Goal: Task Accomplishment & Management: Use online tool/utility

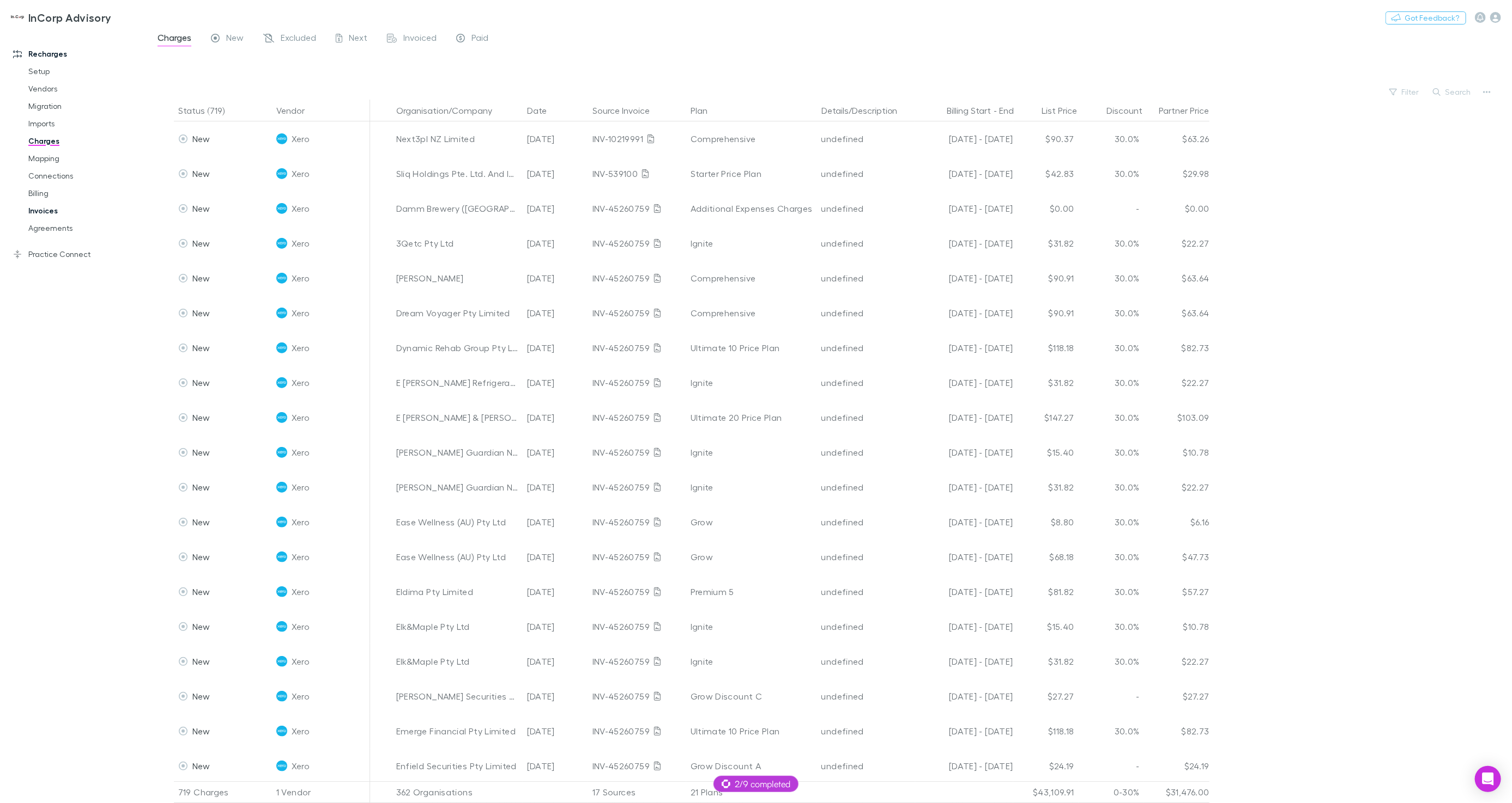
click at [61, 211] on link "Invoices" at bounding box center [81, 211] width 128 height 18
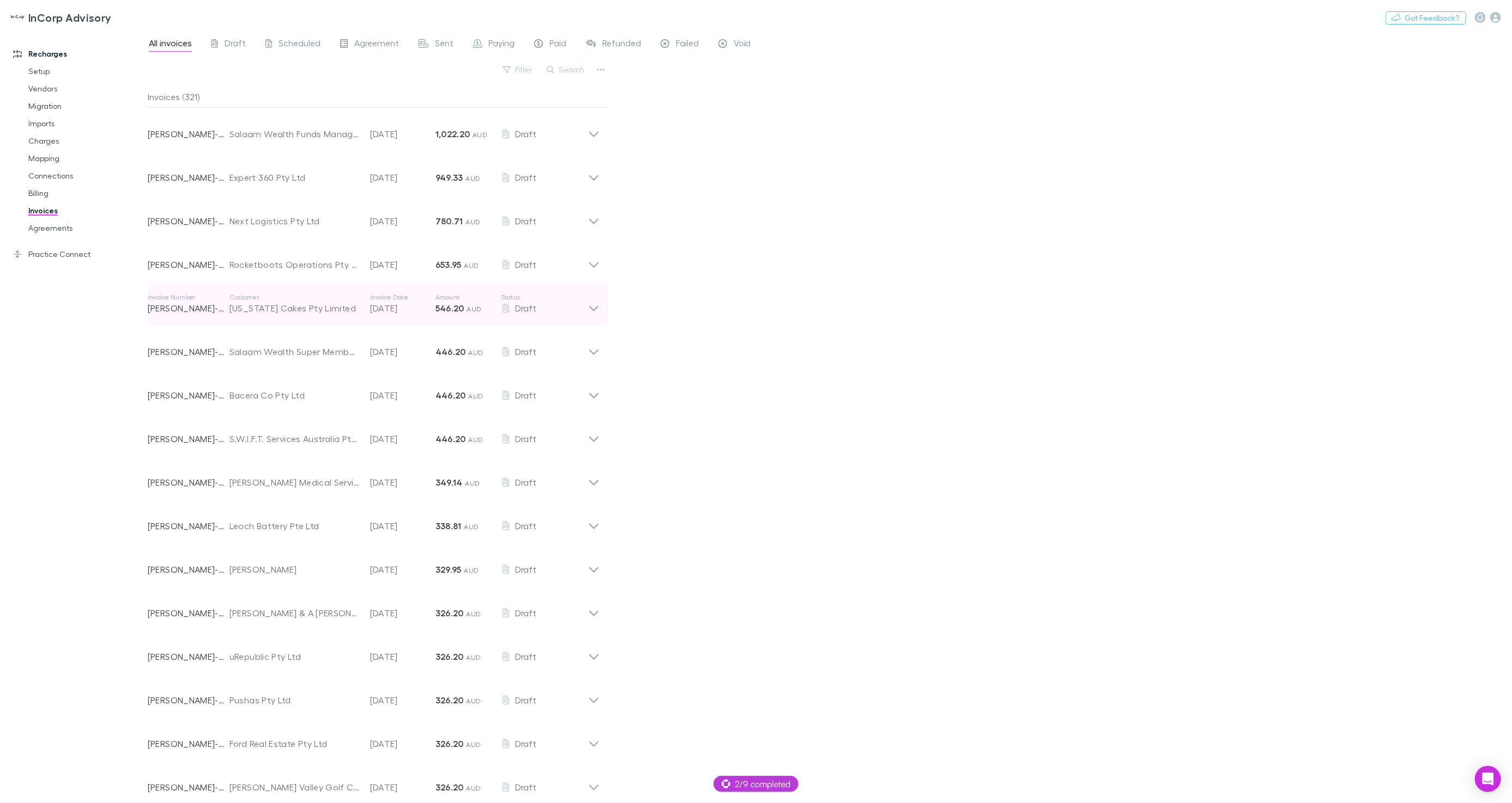
click at [558, 297] on p "Status" at bounding box center [545, 297] width 87 height 8
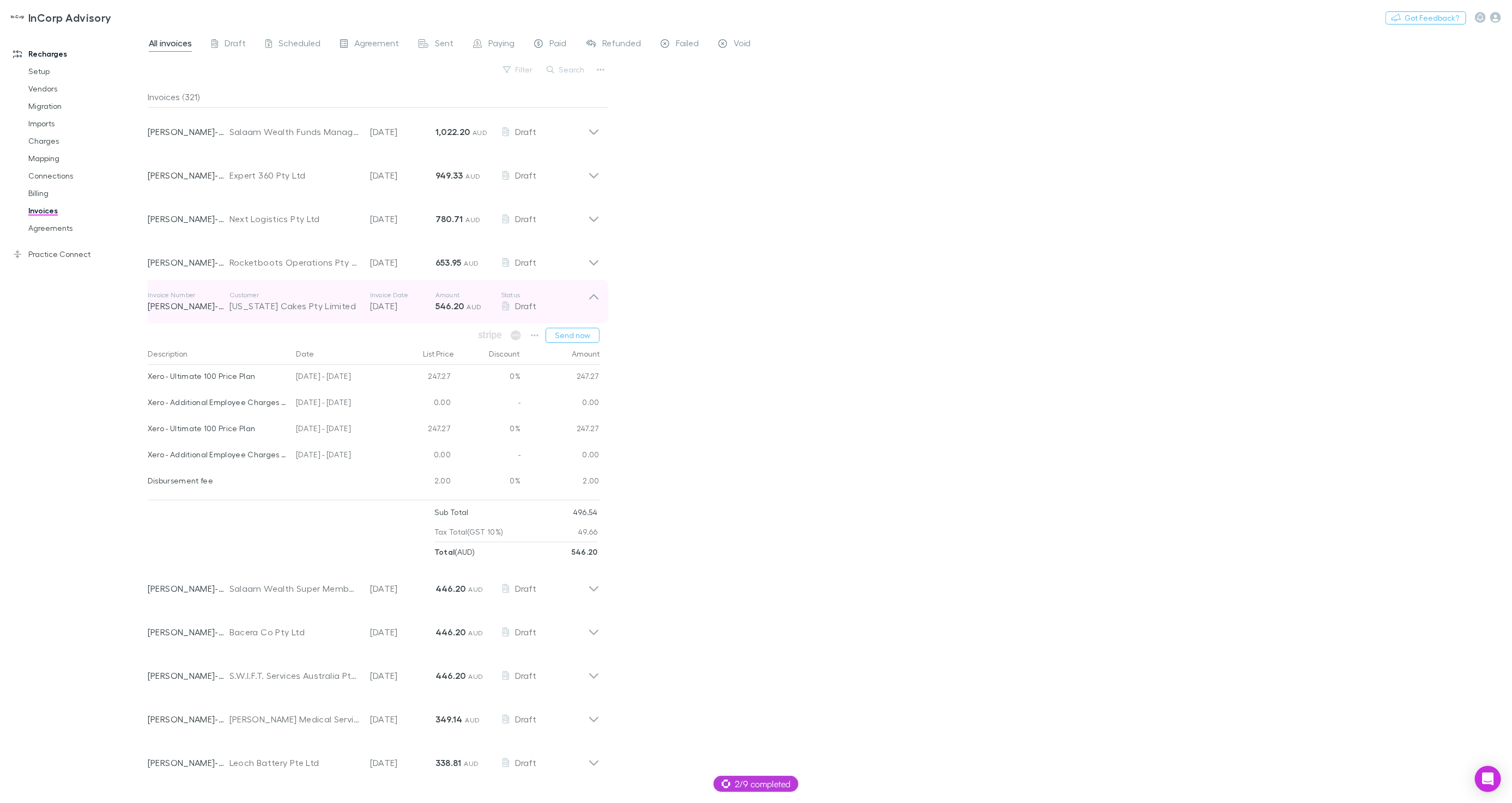
scroll to position [3, 0]
click at [177, 12] on button "Switch company" at bounding box center [159, 17] width 72 height 13
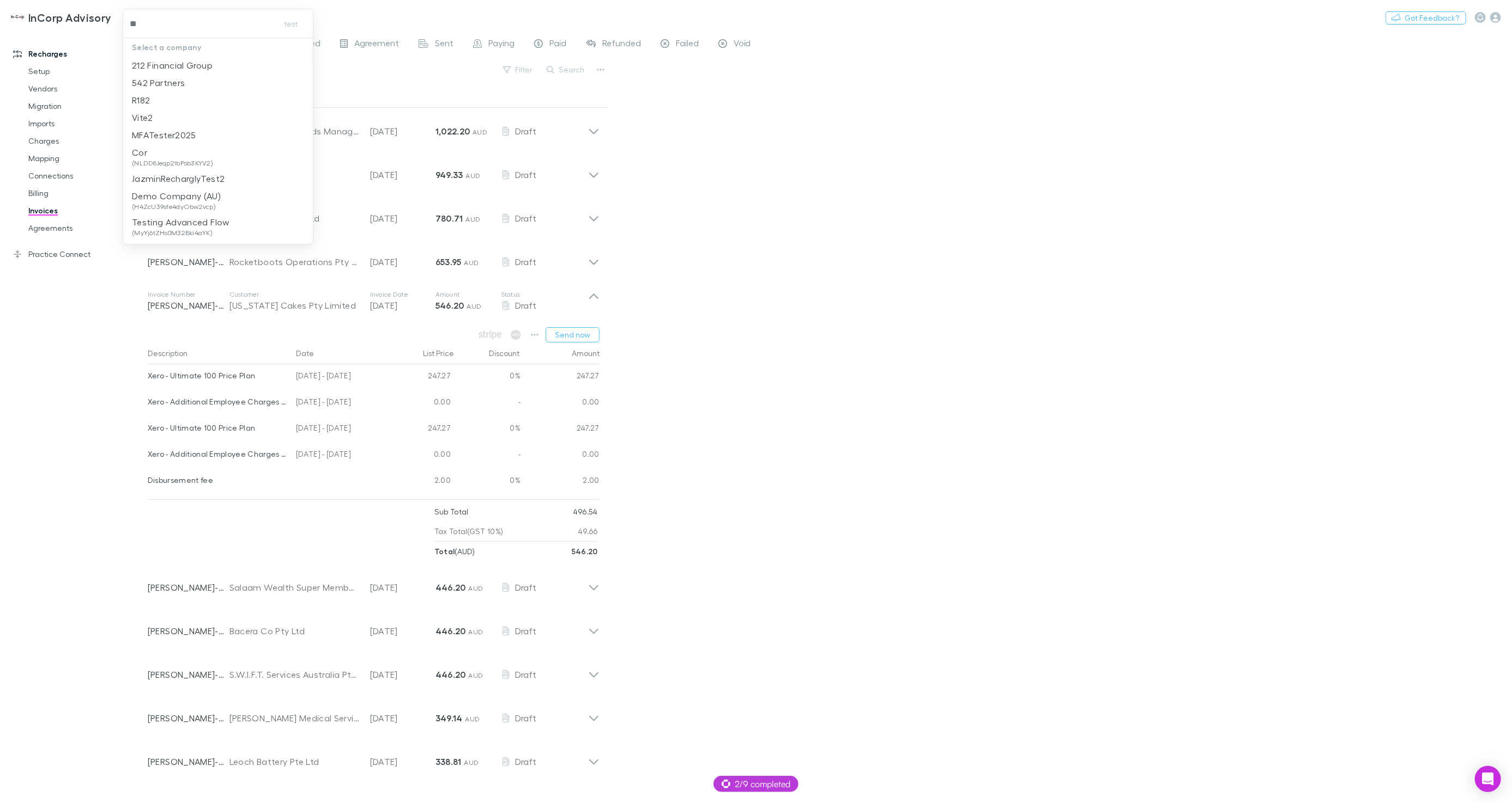
type input "***"
click at [173, 63] on p "212 Financial Group" at bounding box center [172, 65] width 80 height 13
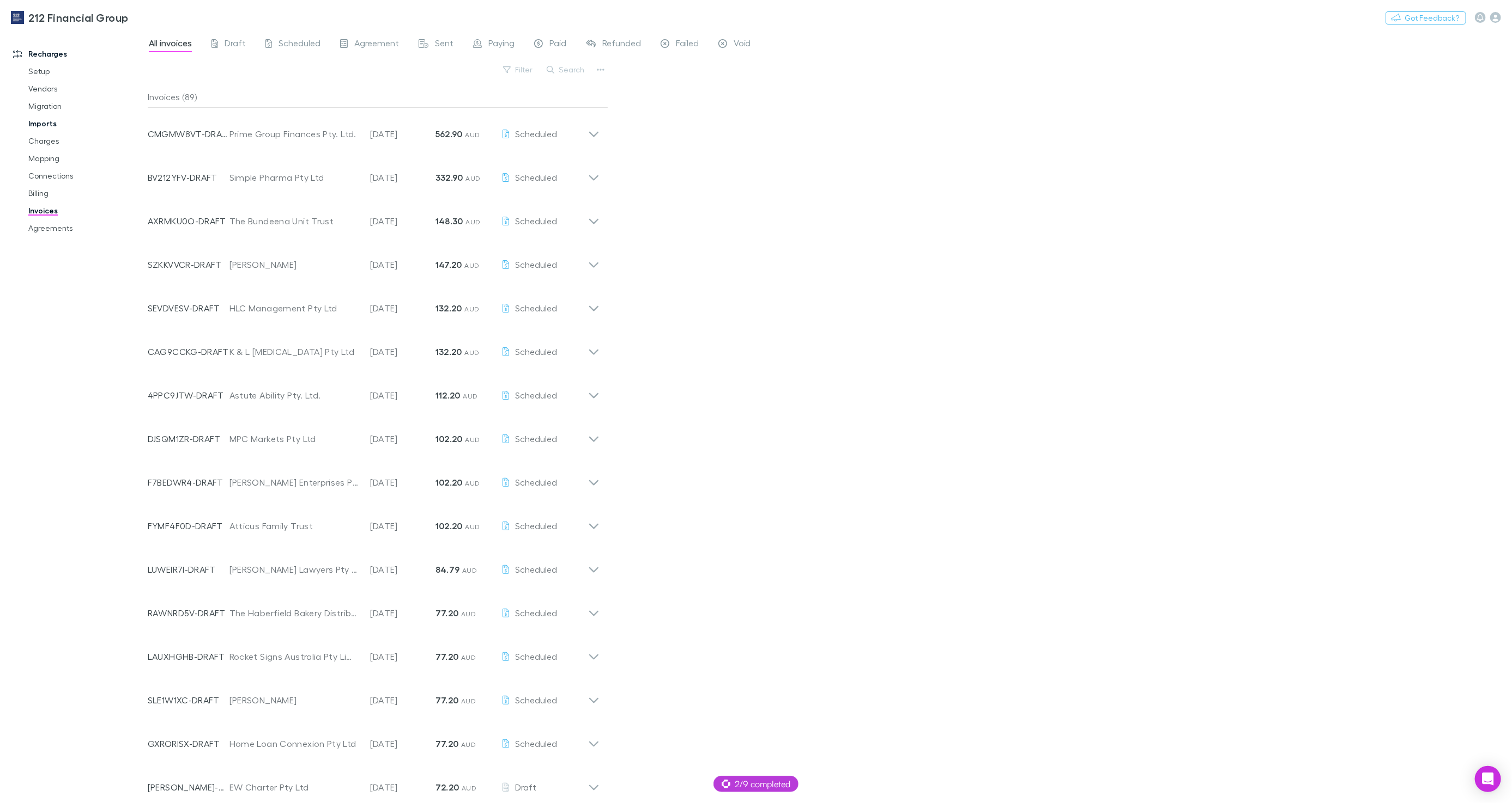
click at [41, 122] on link "Imports" at bounding box center [81, 123] width 128 height 18
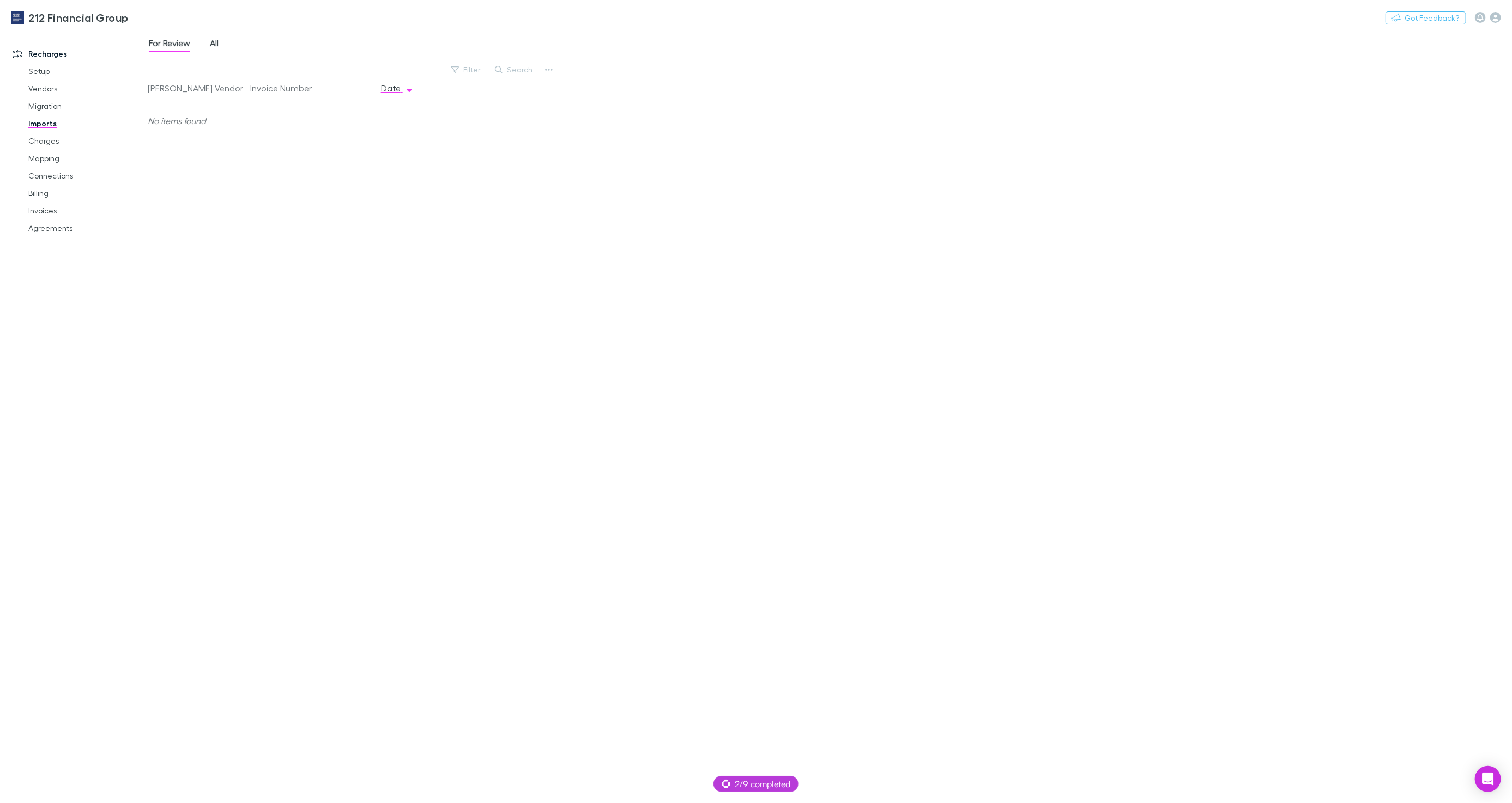
drag, startPoint x: 203, startPoint y: 46, endPoint x: 212, endPoint y: 46, distance: 9.0
click at [212, 46] on div "For Review All" at bounding box center [188, 44] width 80 height 18
click at [212, 46] on span "All" at bounding box center [214, 44] width 8 height 14
click at [177, 44] on span "For Review" at bounding box center [169, 44] width 41 height 14
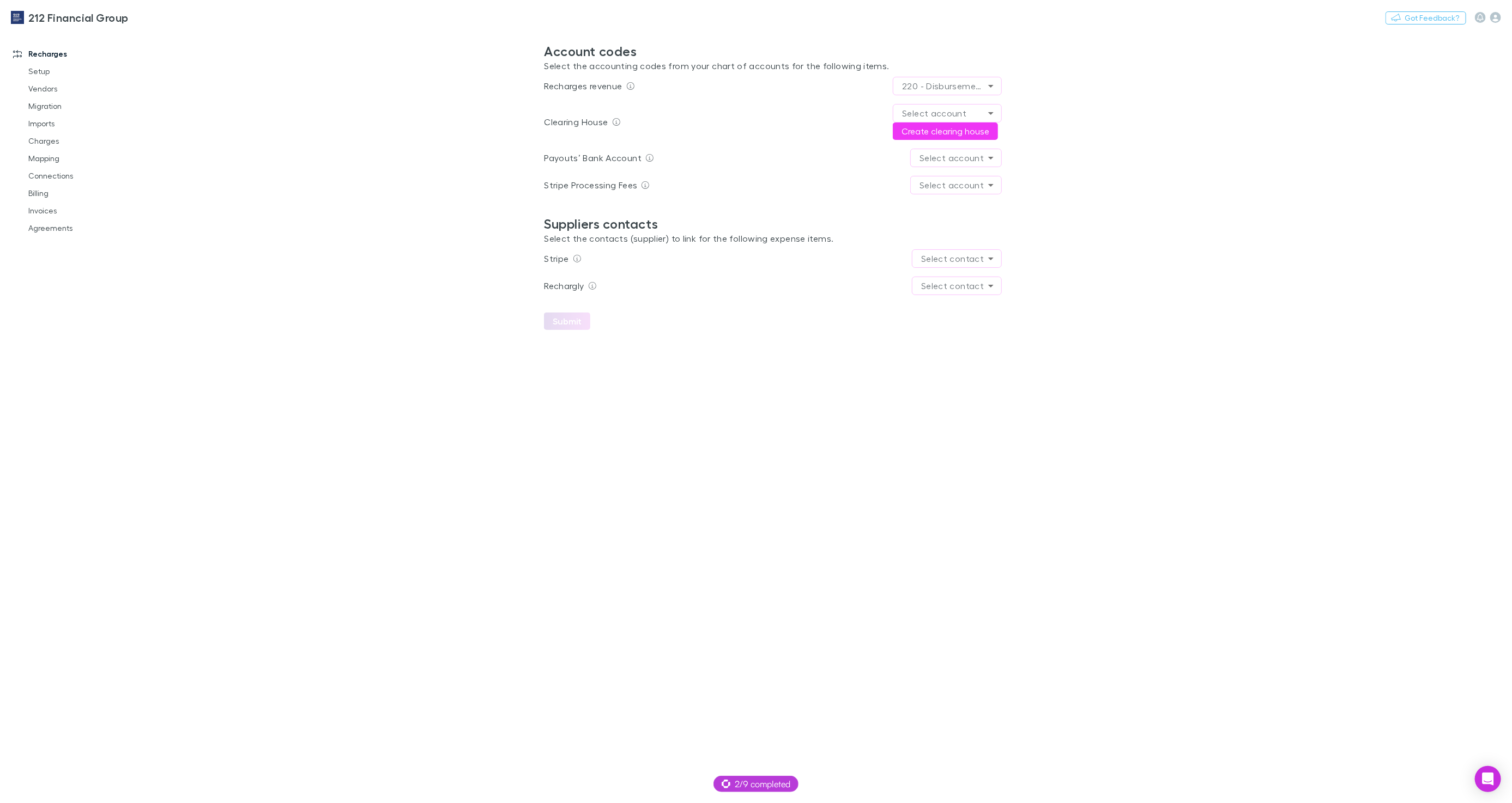
click at [296, 199] on main "**********" at bounding box center [830, 417] width 1364 height 773
